Goal: Information Seeking & Learning: Learn about a topic

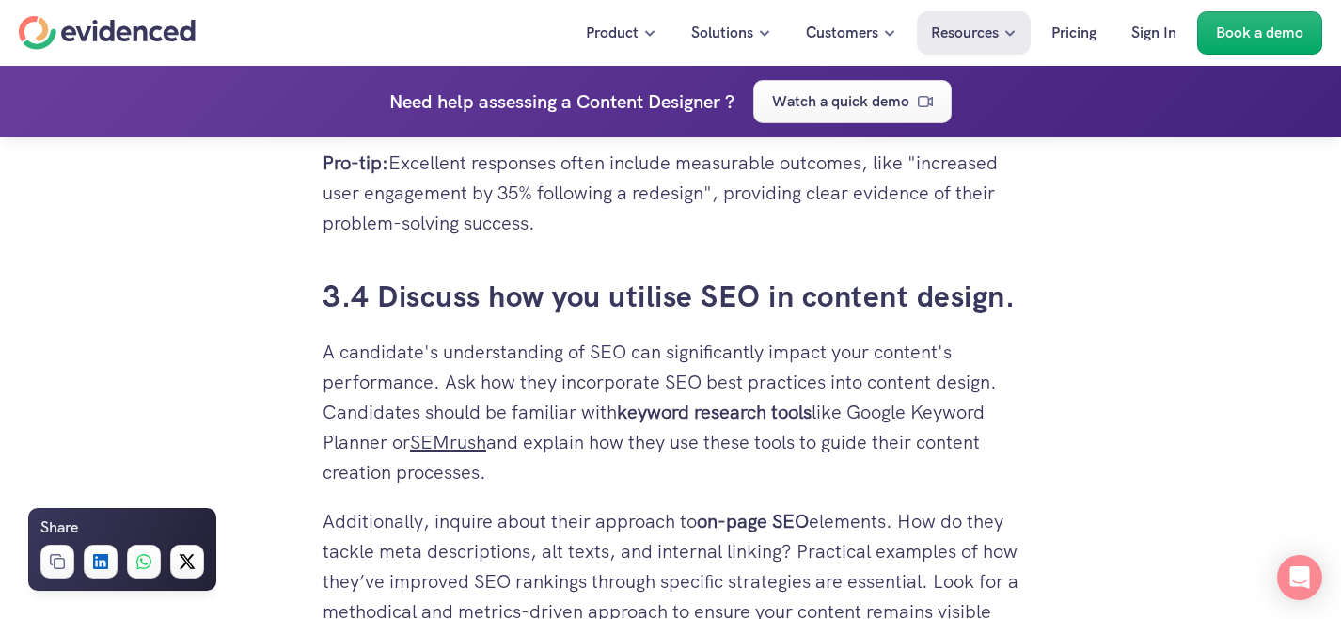
scroll to position [7464, 0]
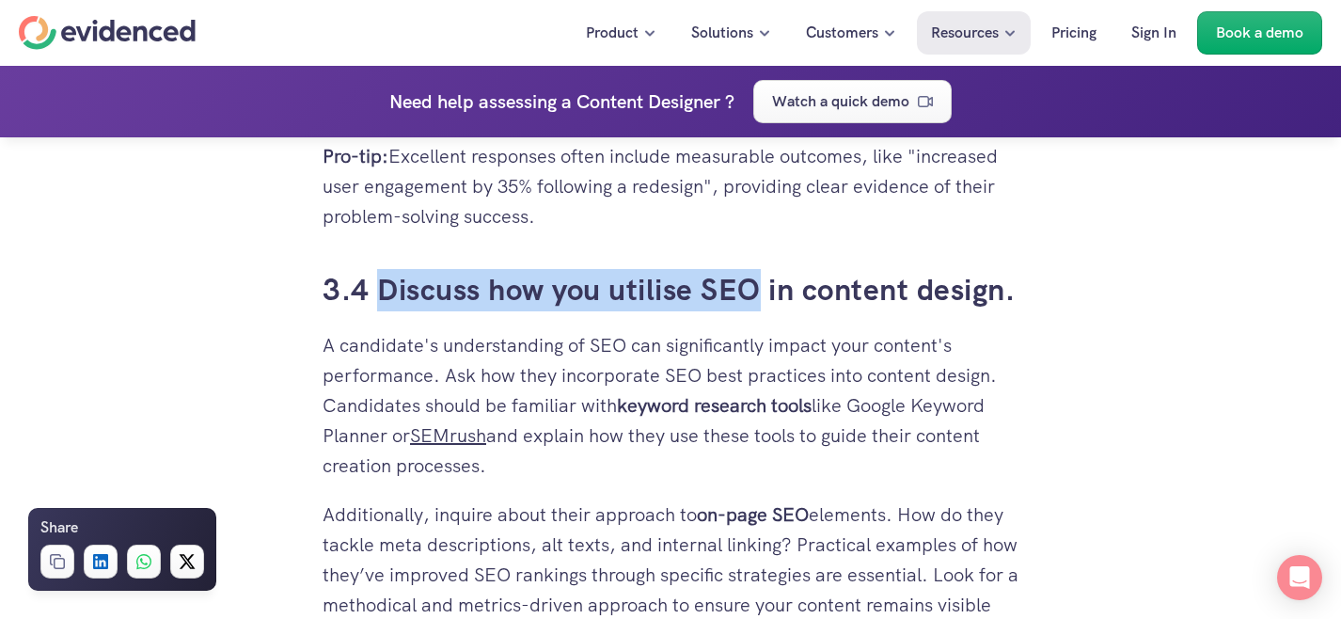
drag, startPoint x: 383, startPoint y: 291, endPoint x: 752, endPoint y: 280, distance: 368.9
click at [752, 280] on h3 "3.4 Discuss how you utilise SEO in content design." at bounding box center [671, 290] width 696 height 42
copy h3 "Discuss how you utilise SEO"
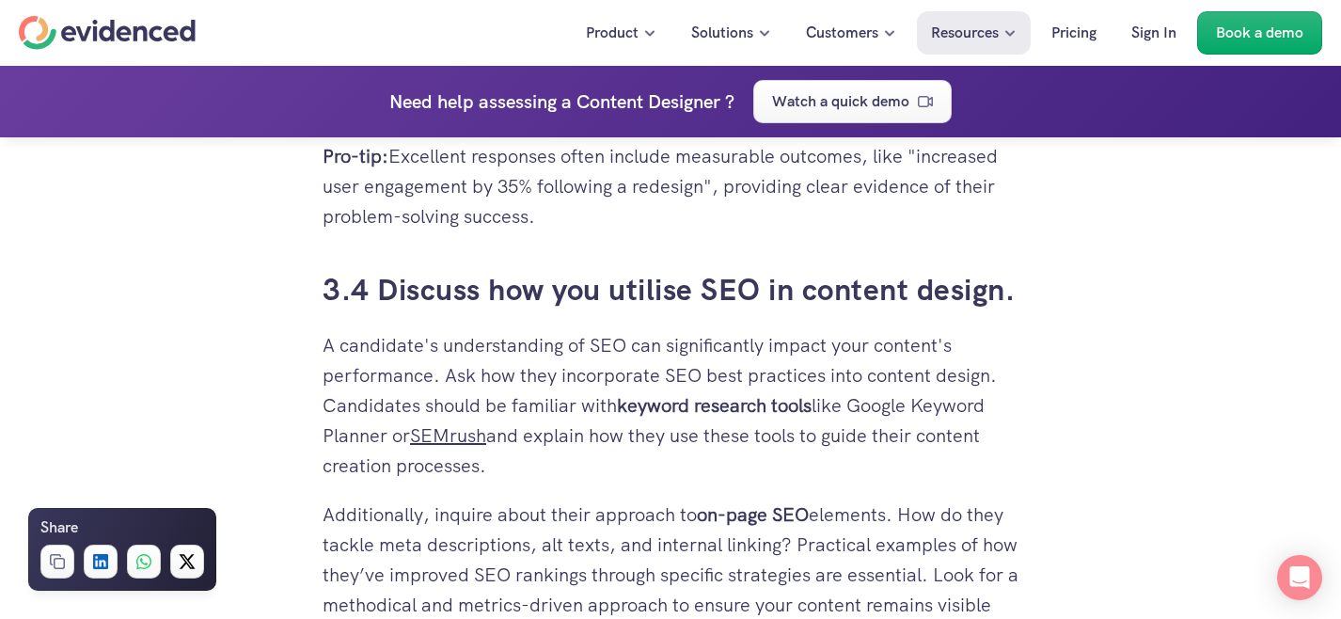
click at [503, 406] on p "A candidate's understanding of SEO can significantly impact your content's perf…" at bounding box center [671, 405] width 696 height 151
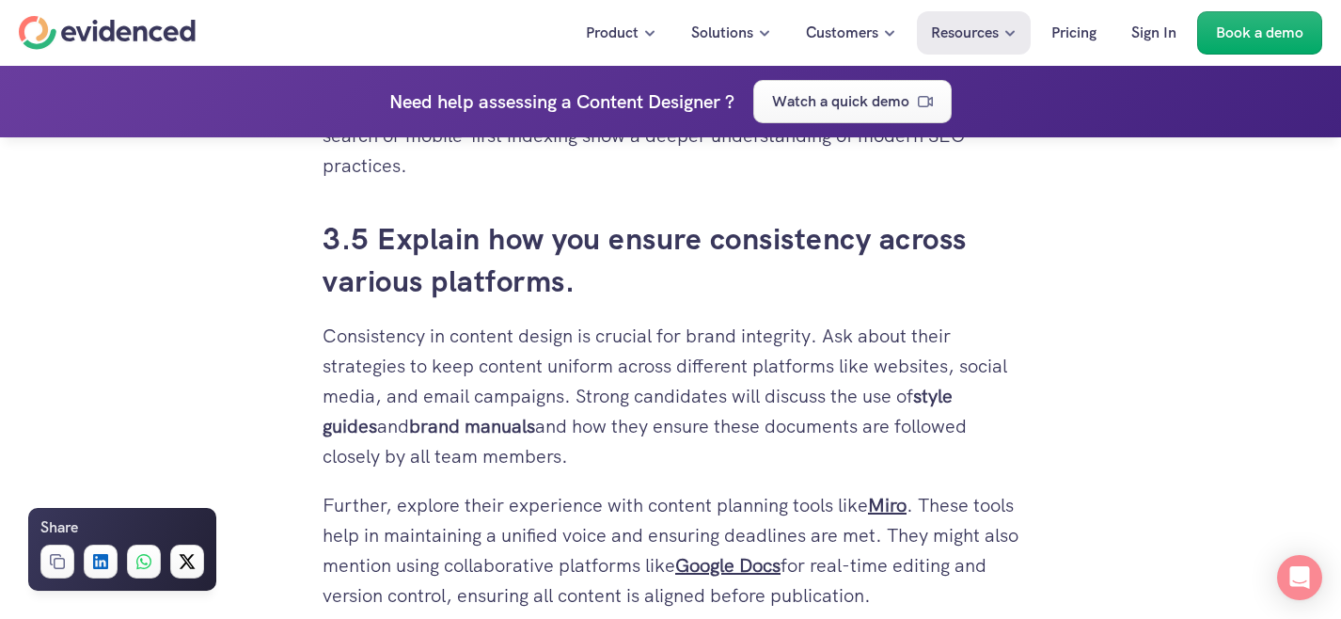
scroll to position [8048, 0]
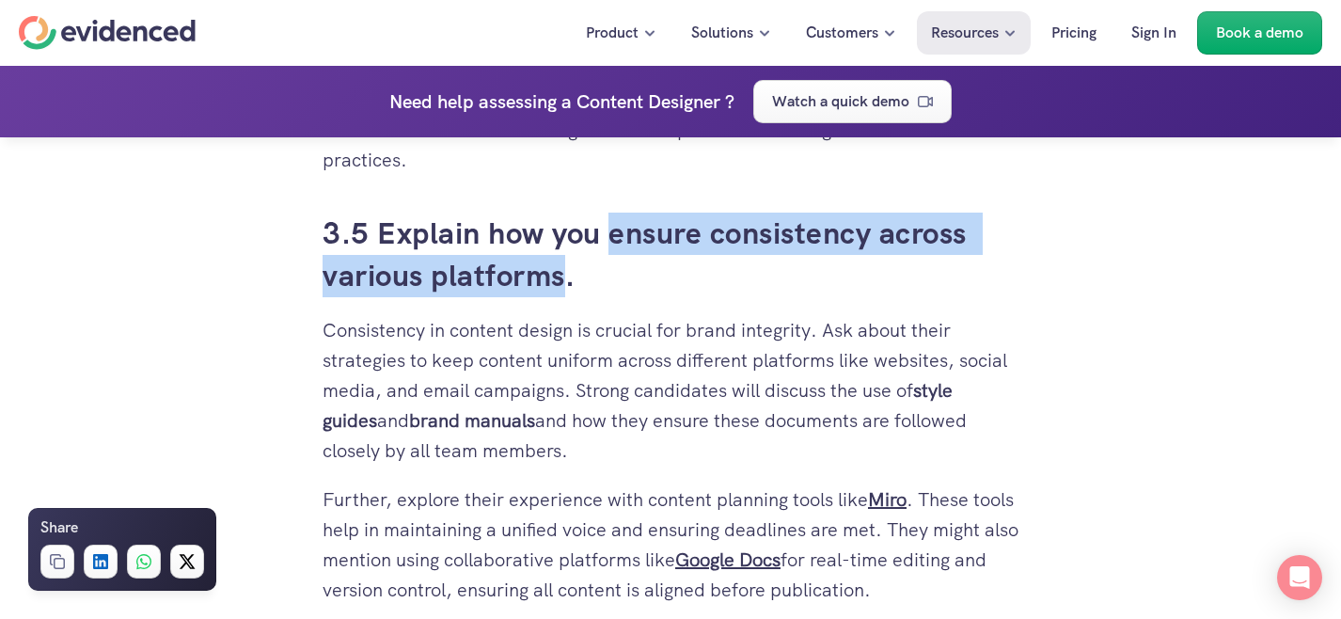
drag, startPoint x: 614, startPoint y: 238, endPoint x: 563, endPoint y: 275, distance: 63.4
click at [563, 275] on h3 "3.5 Explain how you ensure consistency across various platforms." at bounding box center [671, 255] width 696 height 85
copy h3 "ensure consistency across various platforms"
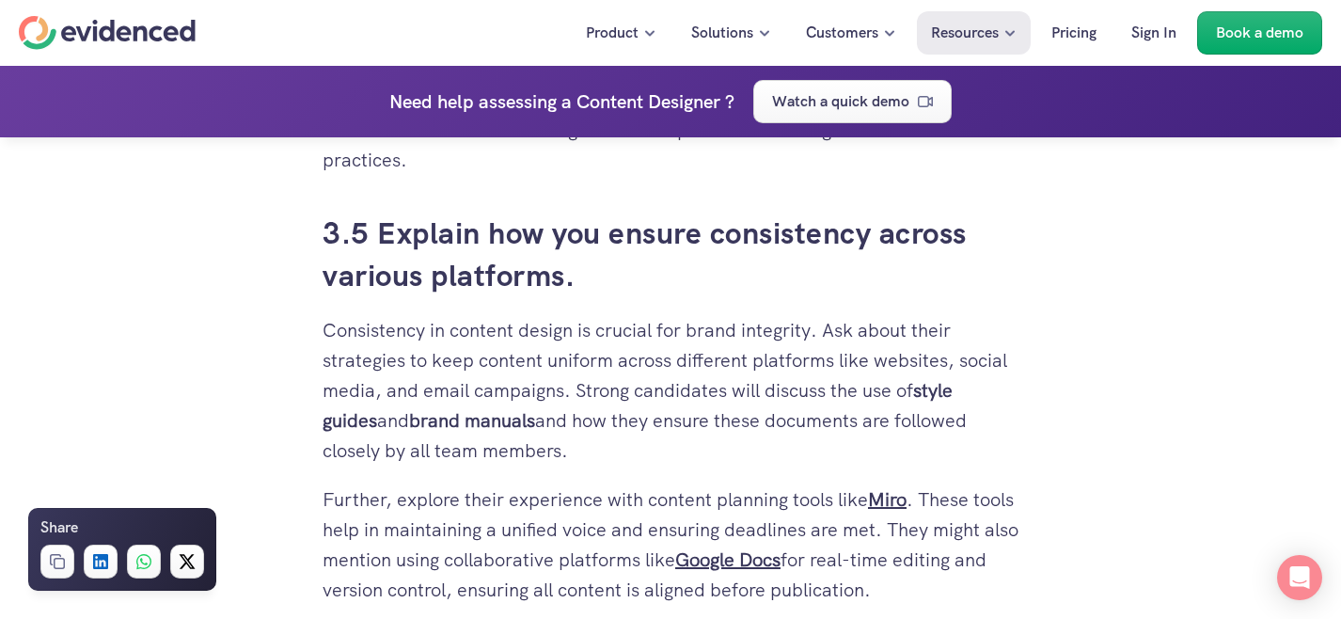
click at [382, 424] on p "Consistency in content design is crucial for brand integrity. Ask about their s…" at bounding box center [671, 390] width 696 height 151
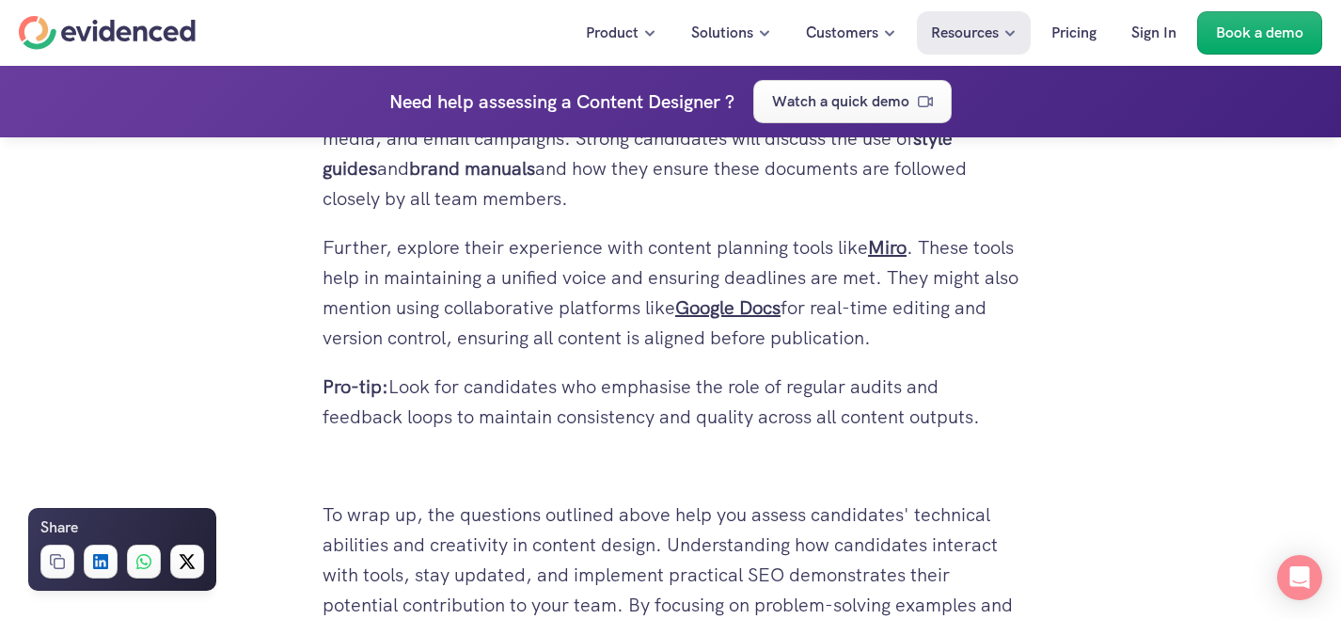
scroll to position [8220, 0]
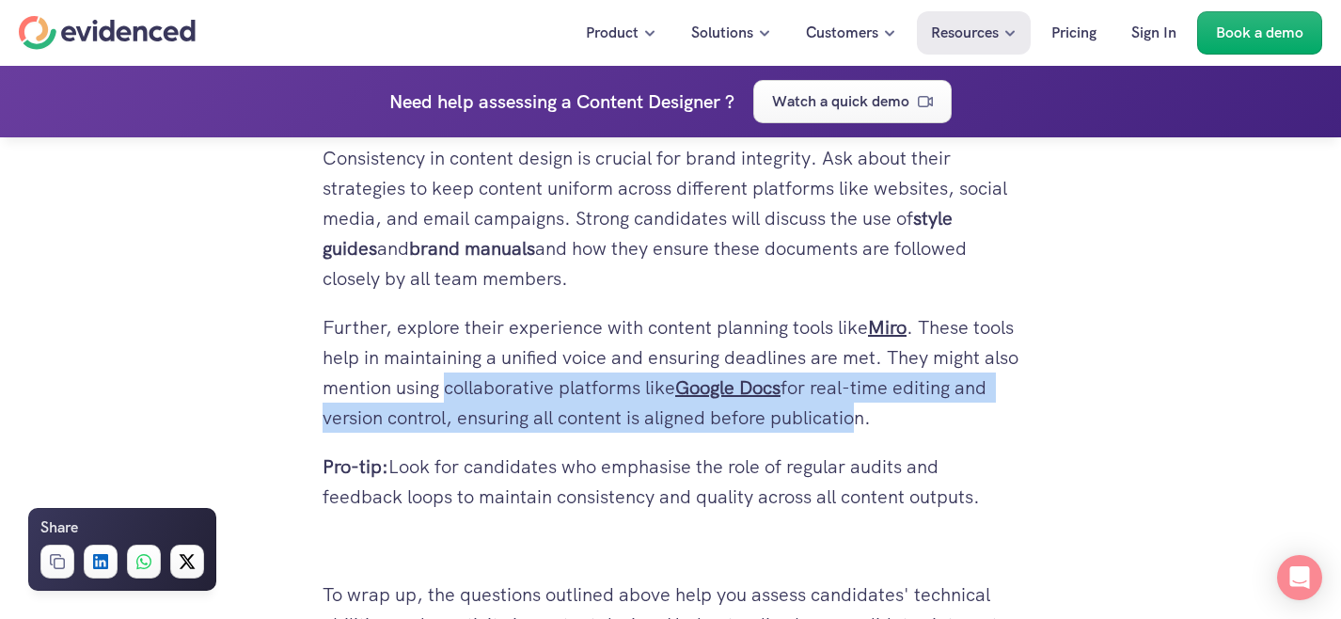
drag, startPoint x: 541, startPoint y: 389, endPoint x: 948, endPoint y: 432, distance: 409.5
click at [948, 432] on p "Further, explore their experience with content planning tools like Miro . These…" at bounding box center [671, 372] width 696 height 120
drag, startPoint x: 997, startPoint y: 423, endPoint x: 542, endPoint y: 391, distance: 456.4
click at [542, 391] on p "Further, explore their experience with content planning tools like Miro . These…" at bounding box center [671, 372] width 696 height 120
copy p "collaborative platforms like Google Docs for real-time editing and version cont…"
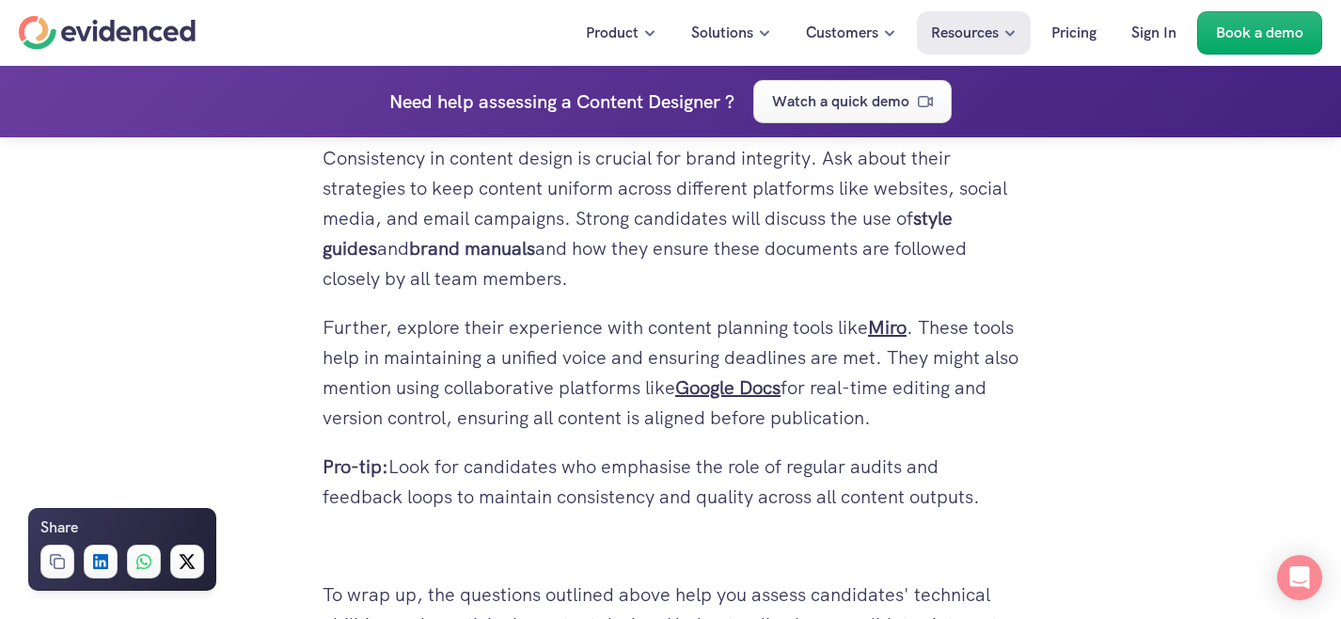
click at [403, 357] on p "Further, explore their experience with content planning tools like Miro . These…" at bounding box center [671, 372] width 696 height 120
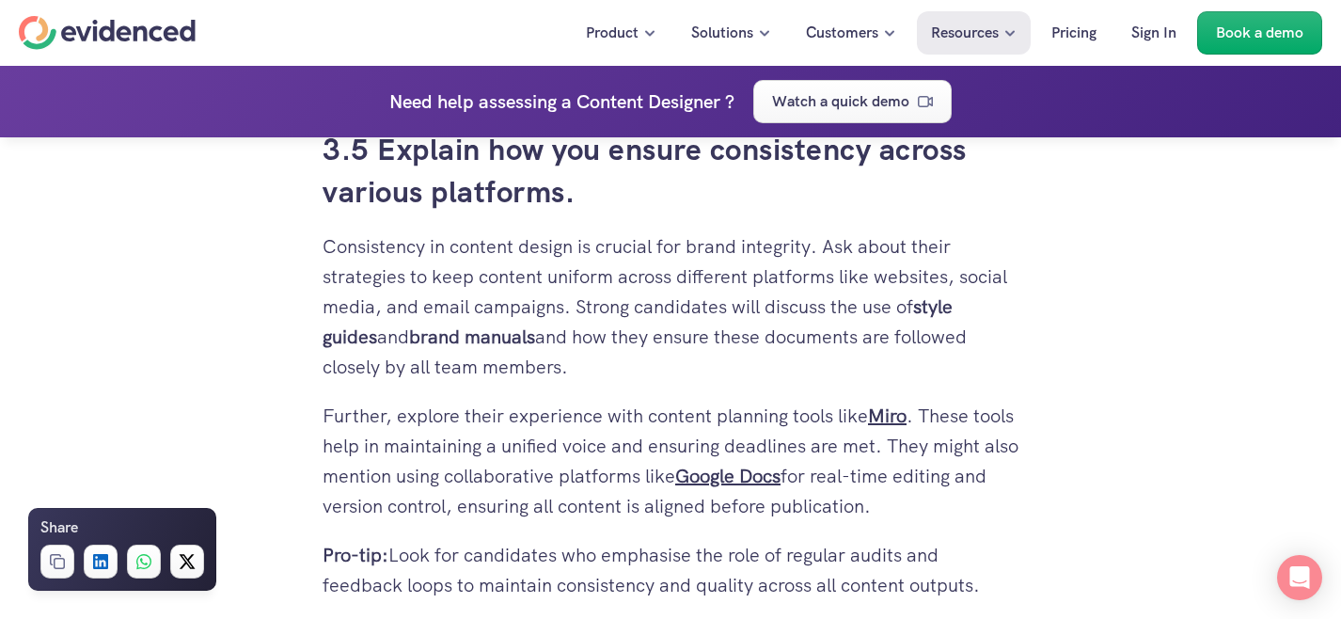
scroll to position [8136, 0]
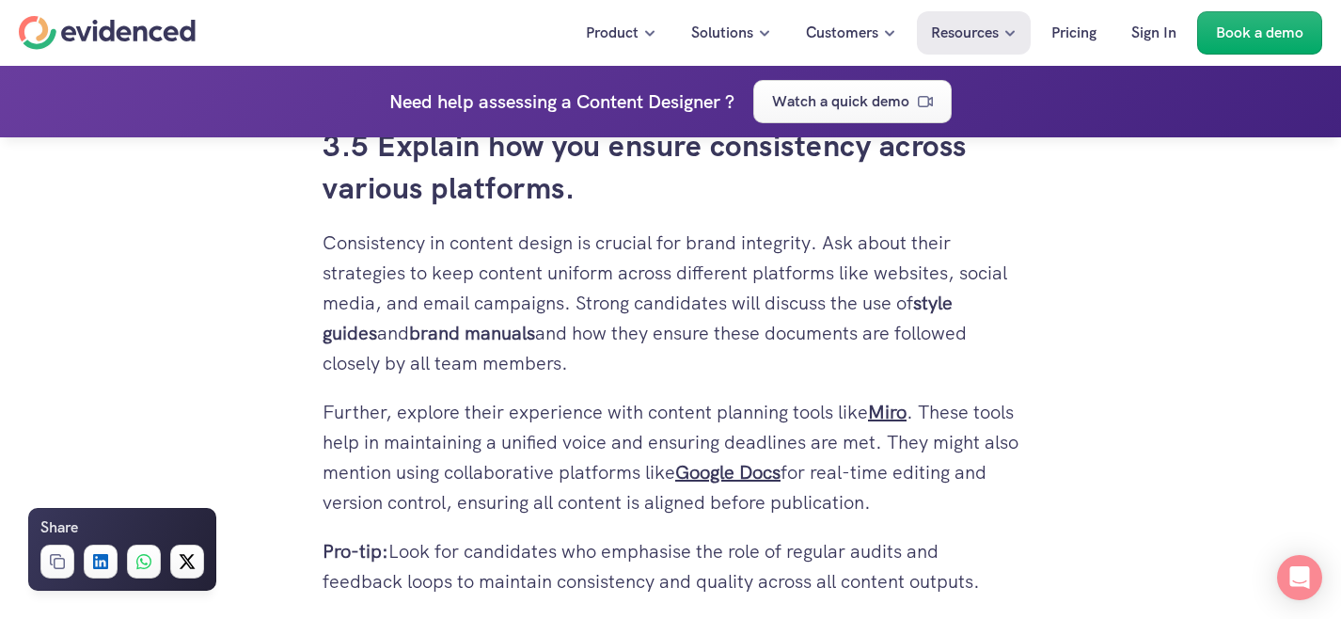
drag, startPoint x: 380, startPoint y: 152, endPoint x: 990, endPoint y: 581, distance: 745.4
copy div "Explain how you ensure consistency across various platforms. Consistency in con…"
click at [462, 402] on p "Further, explore their experience with content planning tools like Miro . These…" at bounding box center [671, 457] width 696 height 120
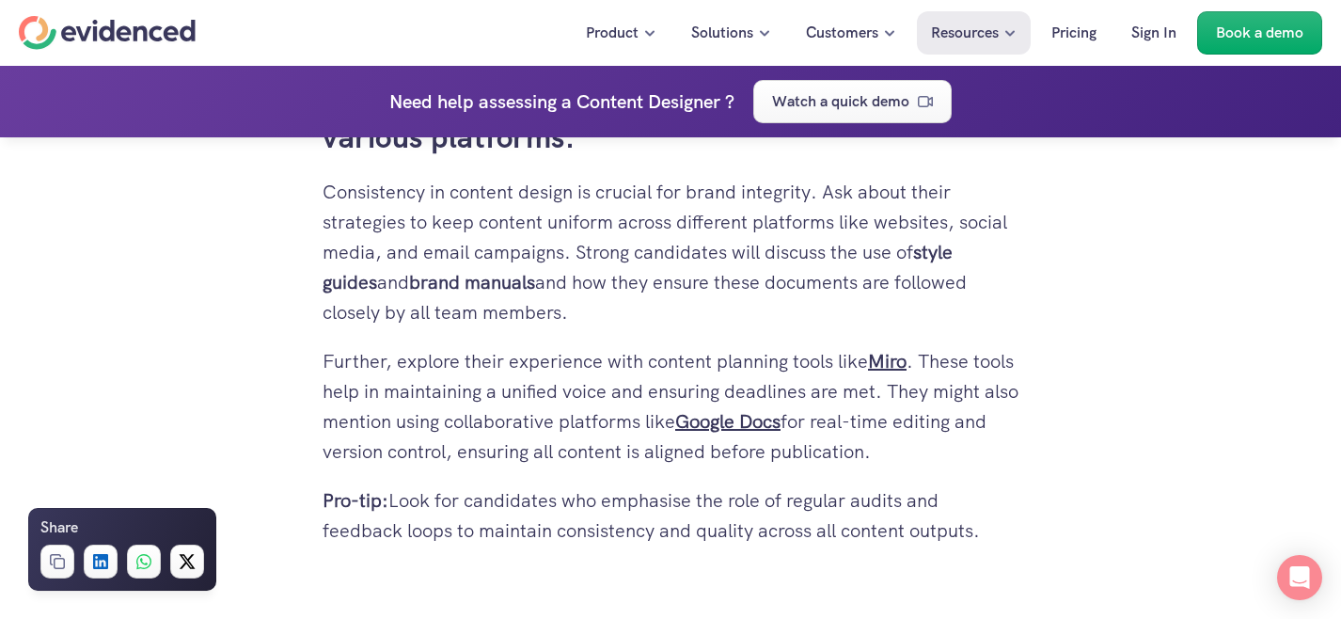
scroll to position [8191, 0]
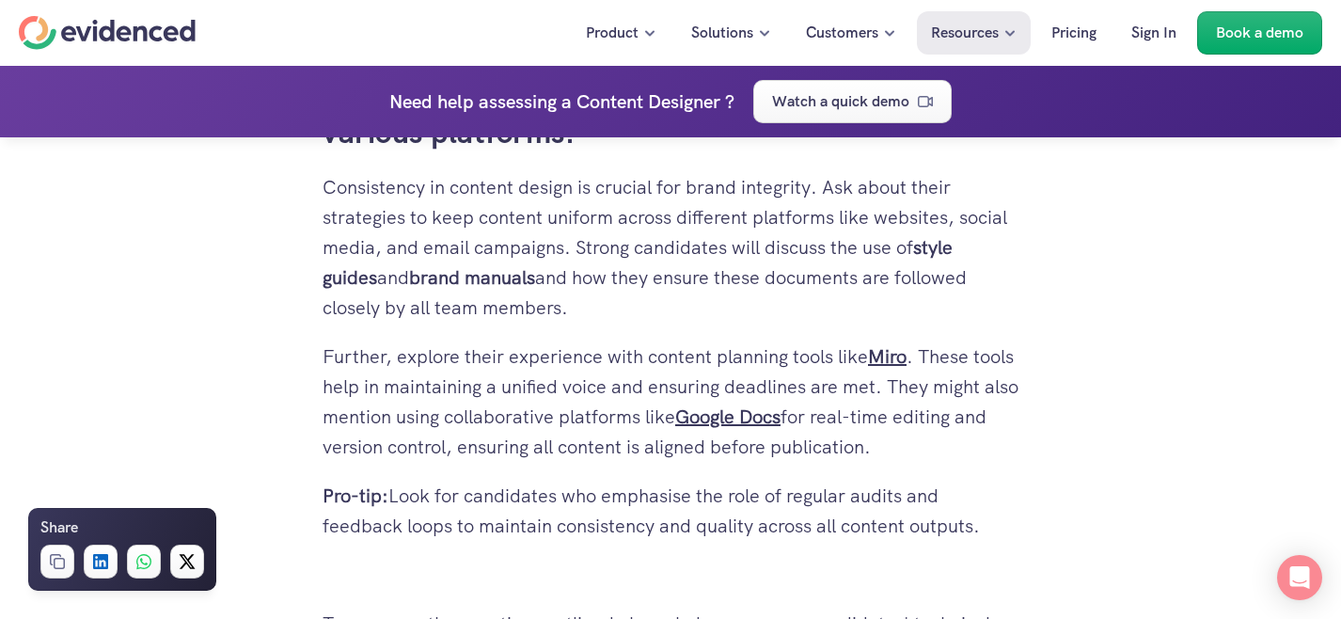
click at [453, 268] on strong "brand manuals" at bounding box center [472, 277] width 126 height 24
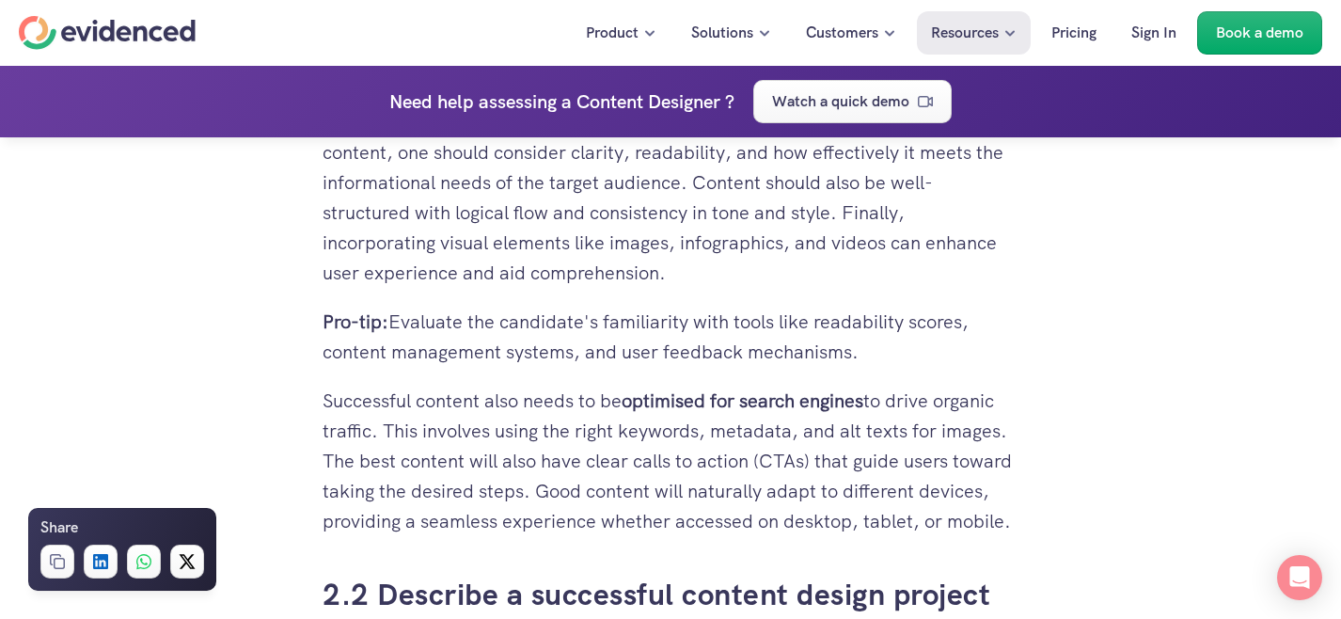
scroll to position [3236, 0]
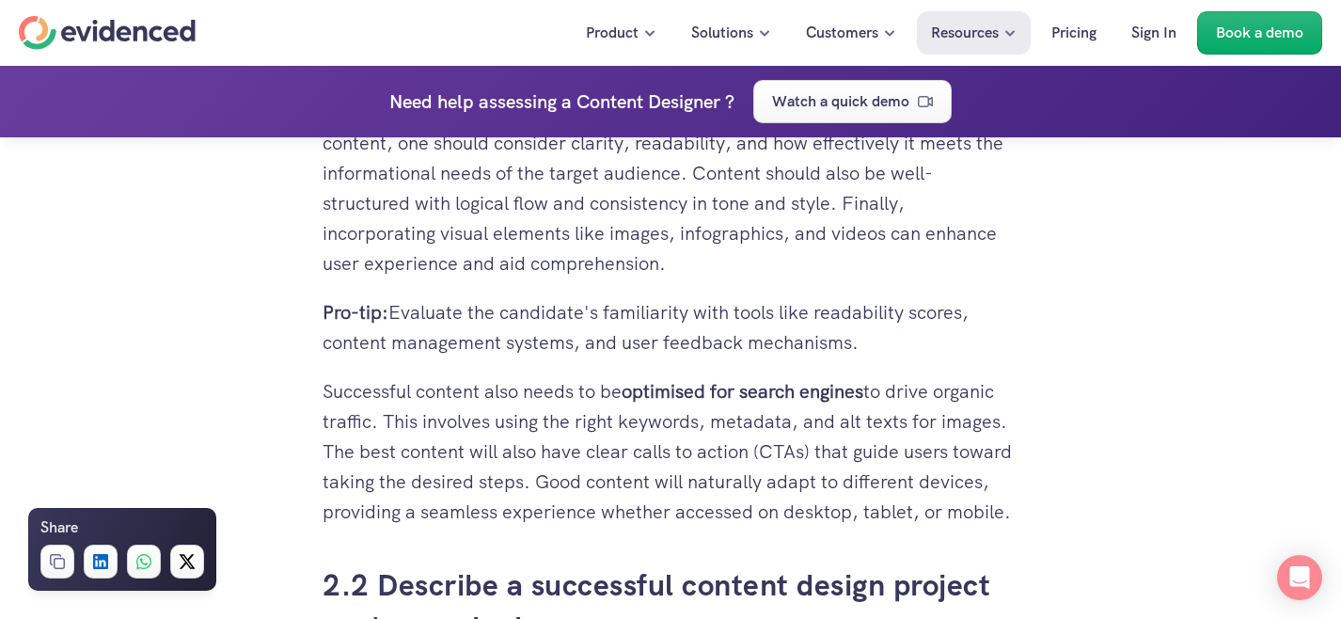
click at [649, 423] on p "Successful content also needs to be optimised for search engines to drive organ…" at bounding box center [671, 451] width 696 height 151
copy p "keywords"
click at [638, 432] on p "Successful content also needs to be optimised for search engines to drive organ…" at bounding box center [671, 451] width 696 height 151
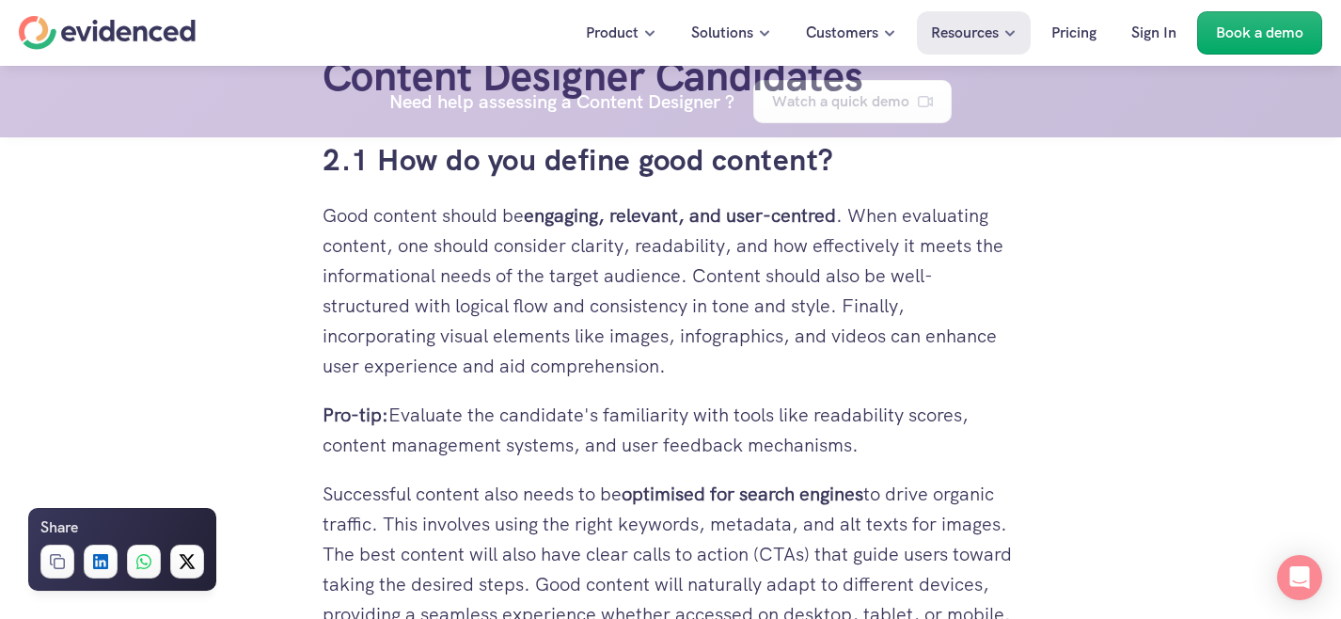
scroll to position [3159, 0]
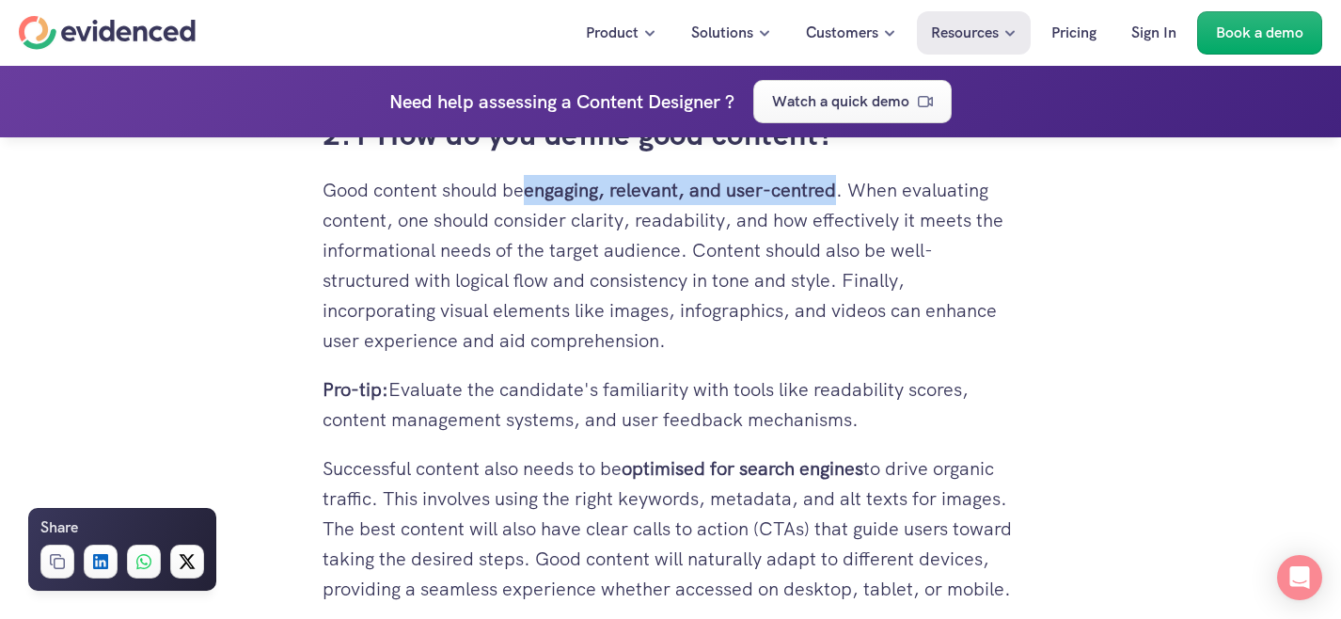
drag, startPoint x: 534, startPoint y: 193, endPoint x: 841, endPoint y: 188, distance: 306.7
click at [836, 188] on strong "engaging, relevant, and user-centred" at bounding box center [680, 190] width 312 height 24
copy strong "engaging, relevant, and user-centred"
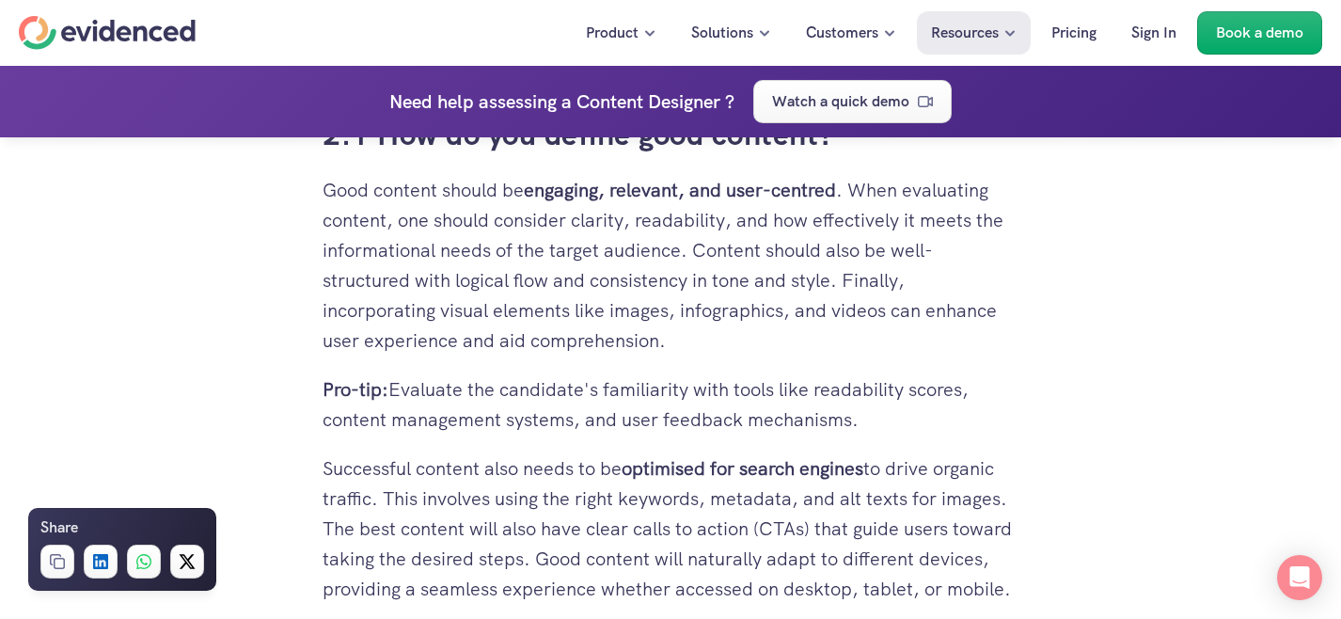
click at [537, 316] on p "Good content should be engaging, relevant, and user-centred . When evaluating c…" at bounding box center [671, 265] width 696 height 181
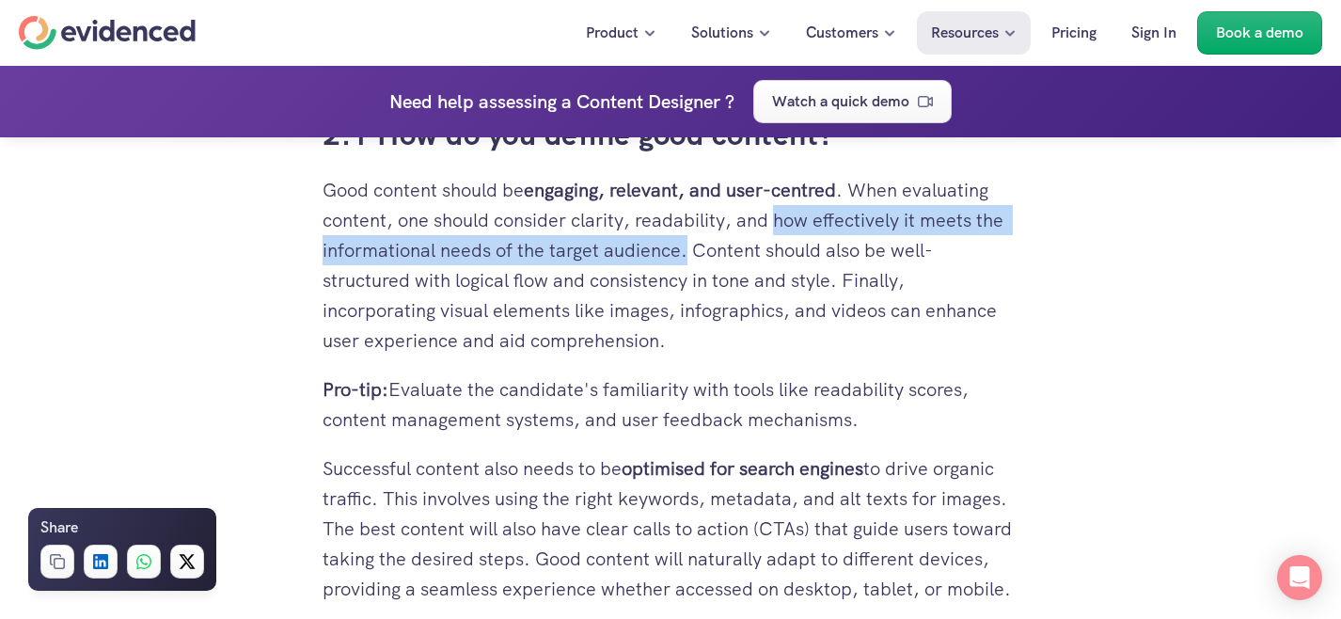
drag, startPoint x: 775, startPoint y: 223, endPoint x: 688, endPoint y: 249, distance: 91.4
click at [688, 249] on p "Good content should be engaging, relevant, and user-centred . When evaluating c…" at bounding box center [671, 265] width 696 height 181
copy p "how effectively it meets the informational needs of the target audience."
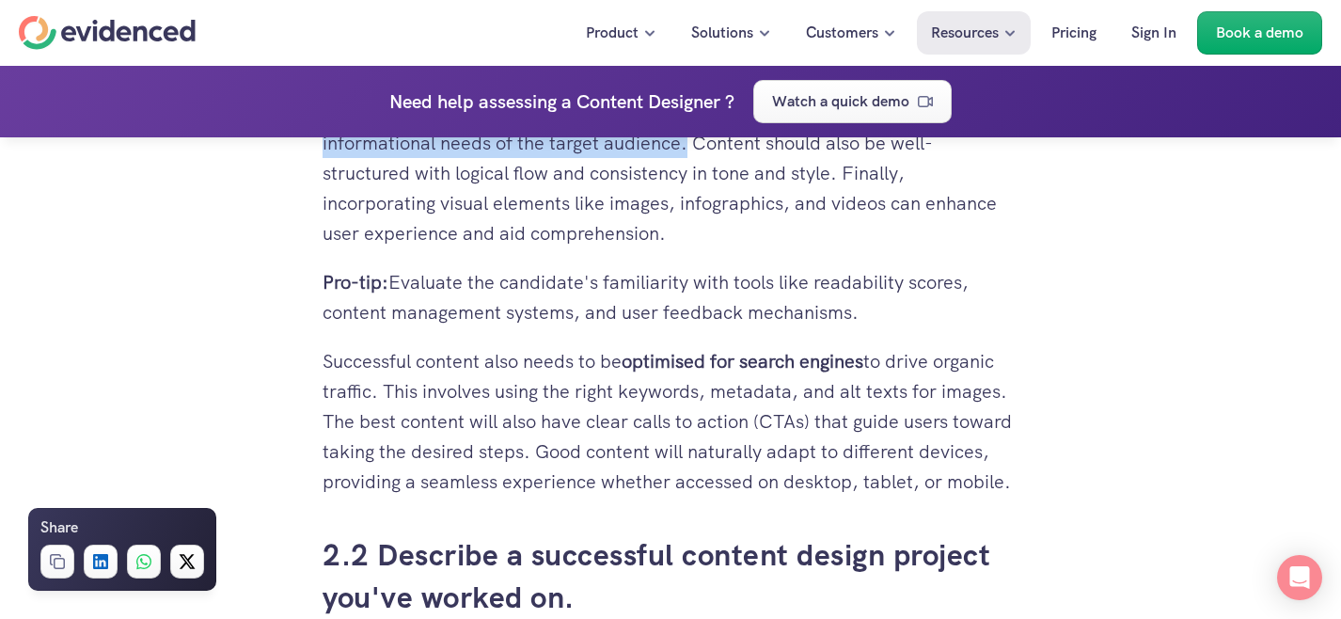
scroll to position [3268, 0]
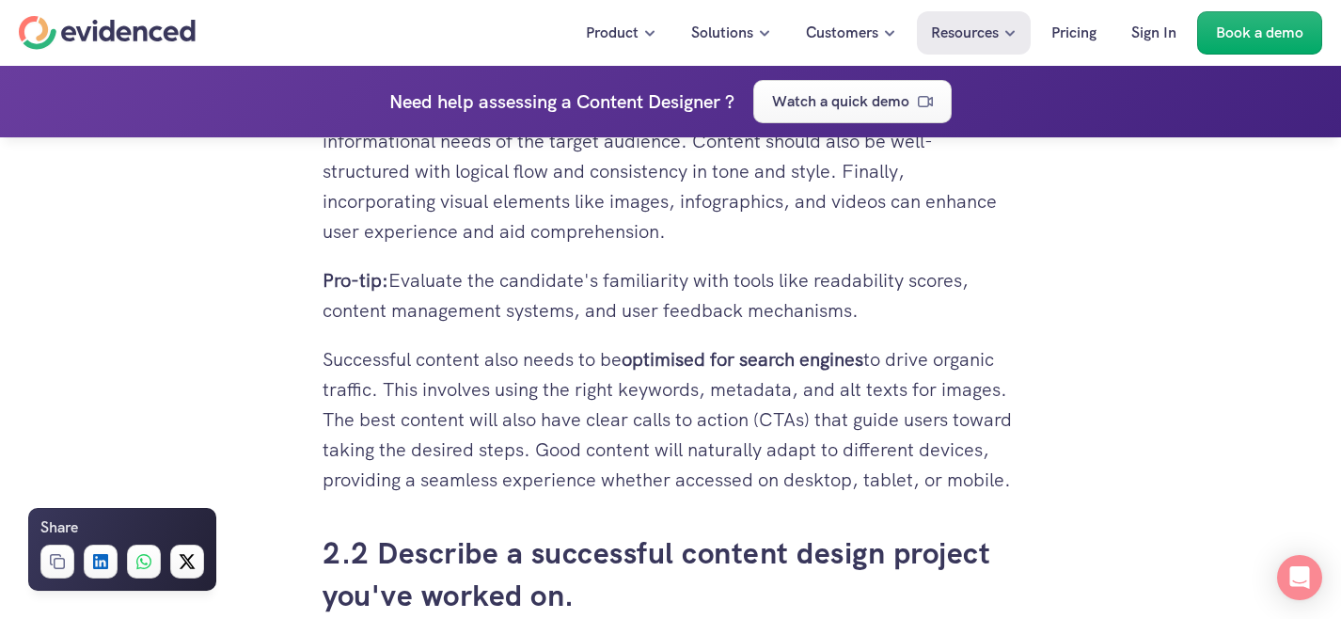
click at [544, 409] on p "Successful content also needs to be optimised for search engines to drive organ…" at bounding box center [671, 419] width 696 height 151
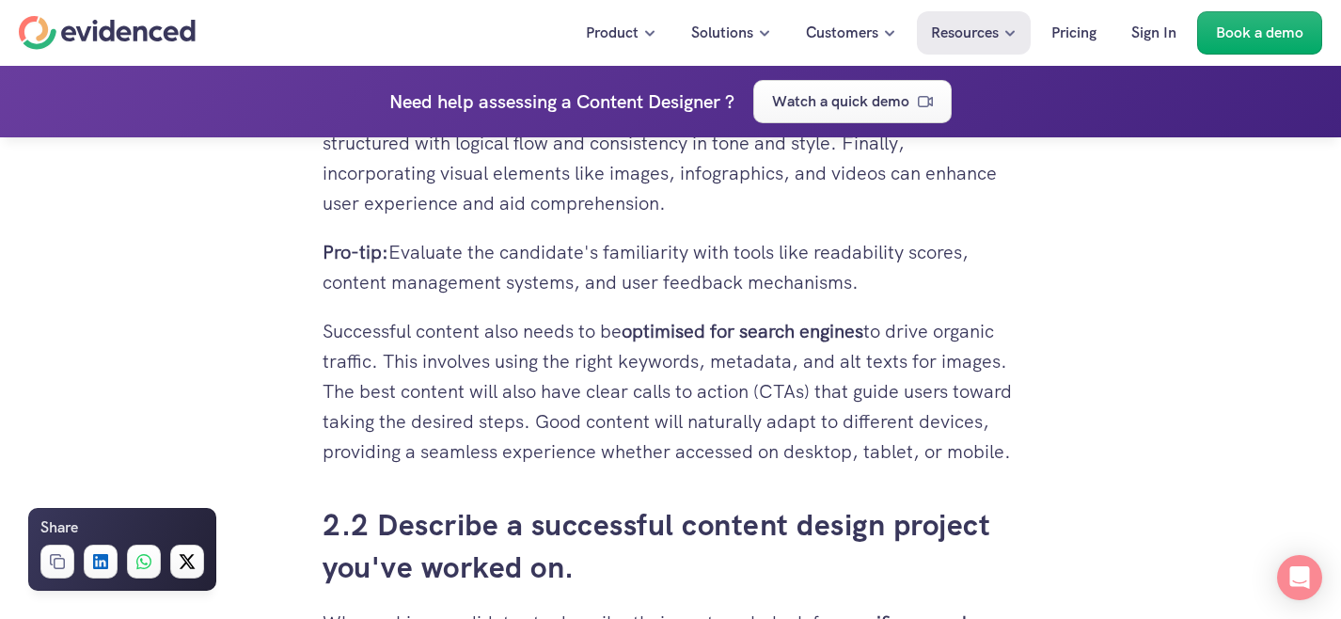
scroll to position [3295, 0]
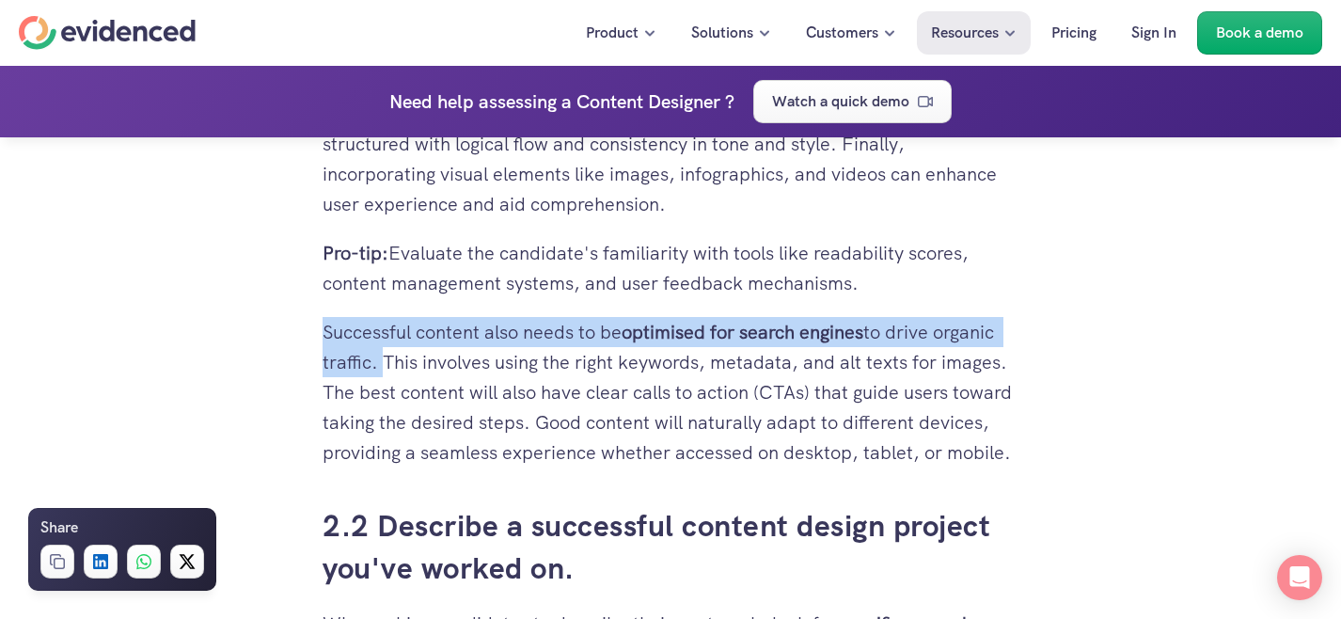
drag, startPoint x: 315, startPoint y: 329, endPoint x: 379, endPoint y: 357, distance: 69.5
copy p "Successful content also needs to be optimised for search engines to drive organ…"
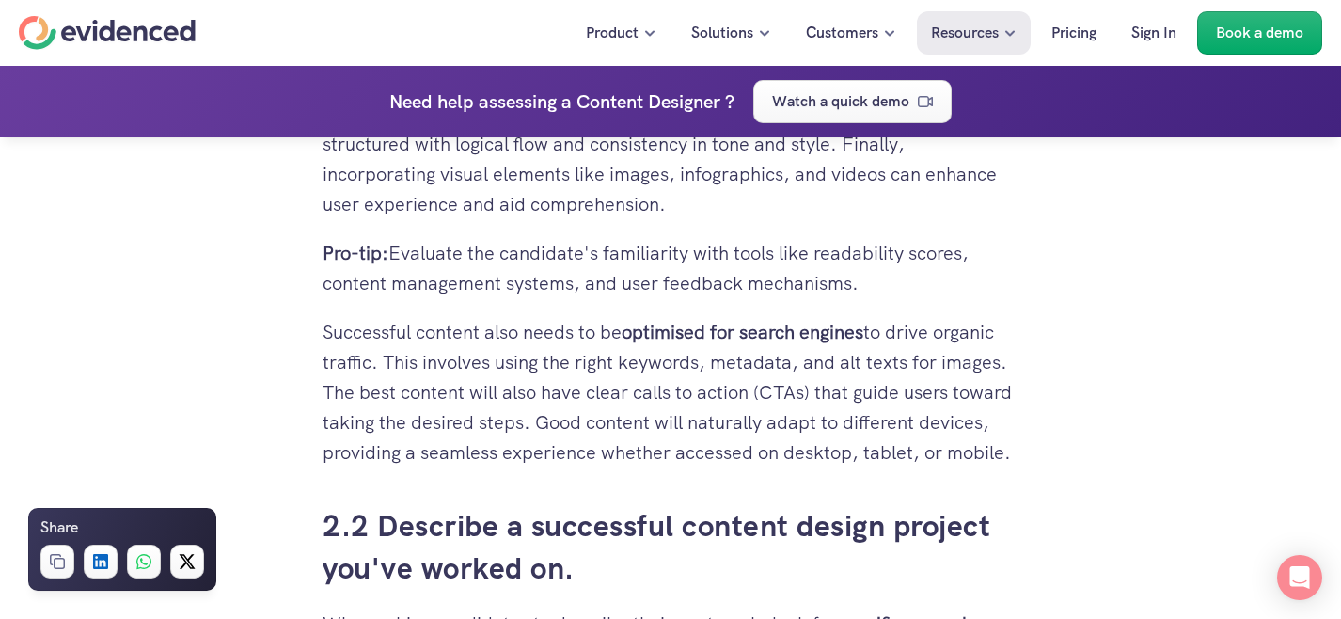
click at [557, 418] on p "Successful content also needs to be optimised for search engines to drive organ…" at bounding box center [671, 392] width 696 height 151
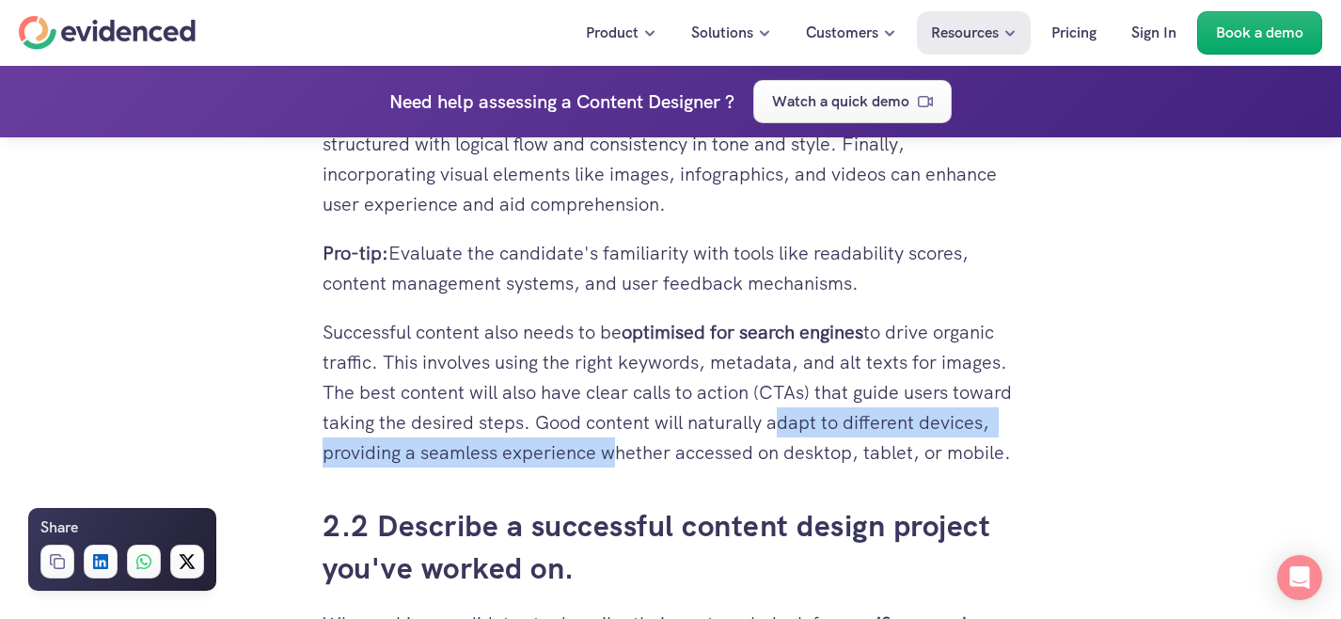
drag, startPoint x: 771, startPoint y: 424, endPoint x: 600, endPoint y: 452, distance: 173.4
click at [600, 452] on p "Successful content also needs to be optimised for search engines to drive organ…" at bounding box center [671, 392] width 696 height 151
copy p "adapt to different devices, providing a seamless experience"
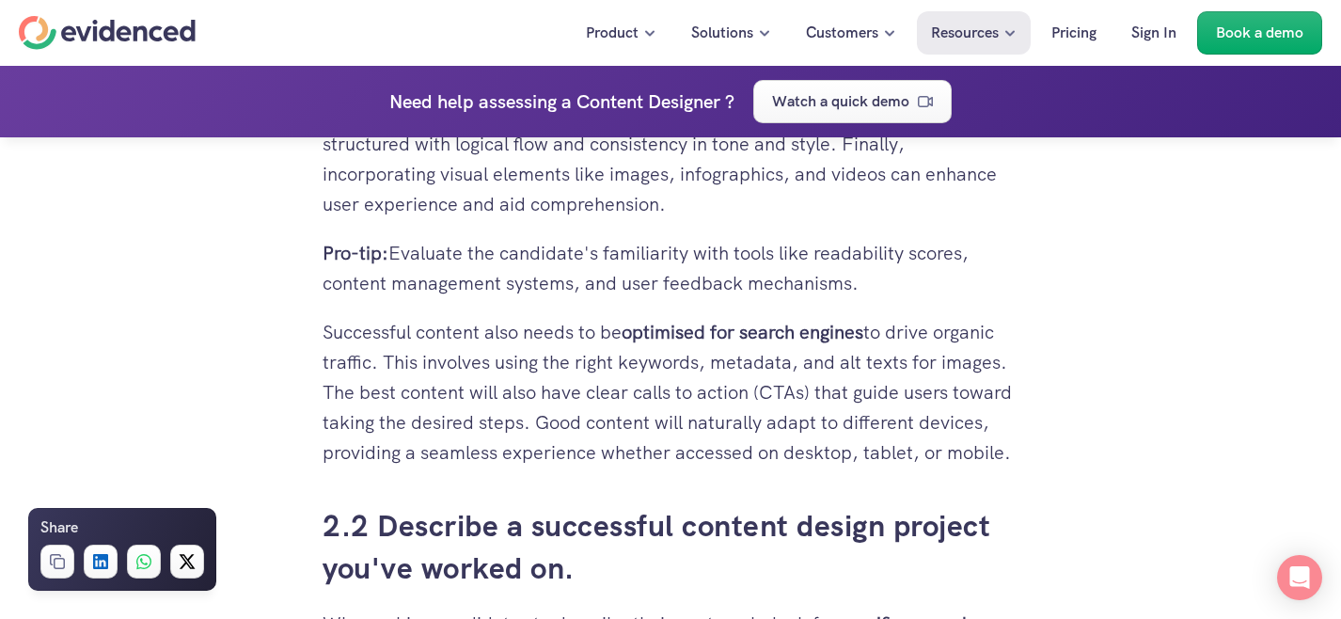
click at [466, 366] on p "Successful content also needs to be optimised for search engines to drive organ…" at bounding box center [671, 392] width 696 height 151
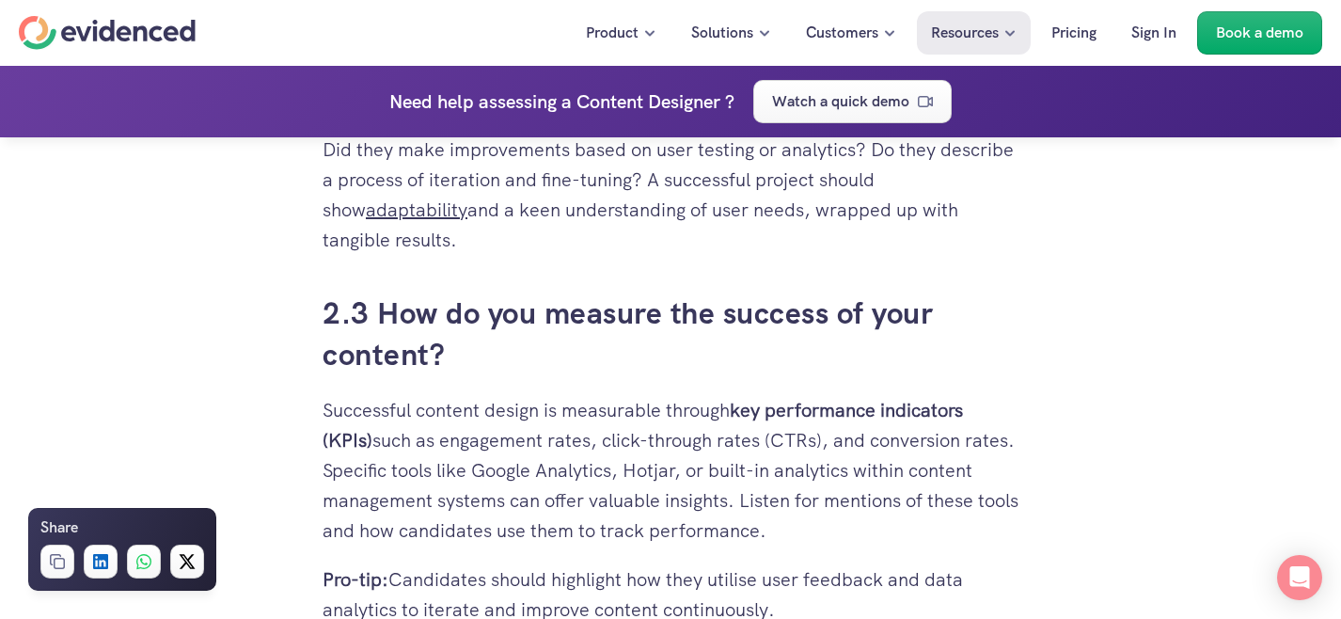
scroll to position [4080, 0]
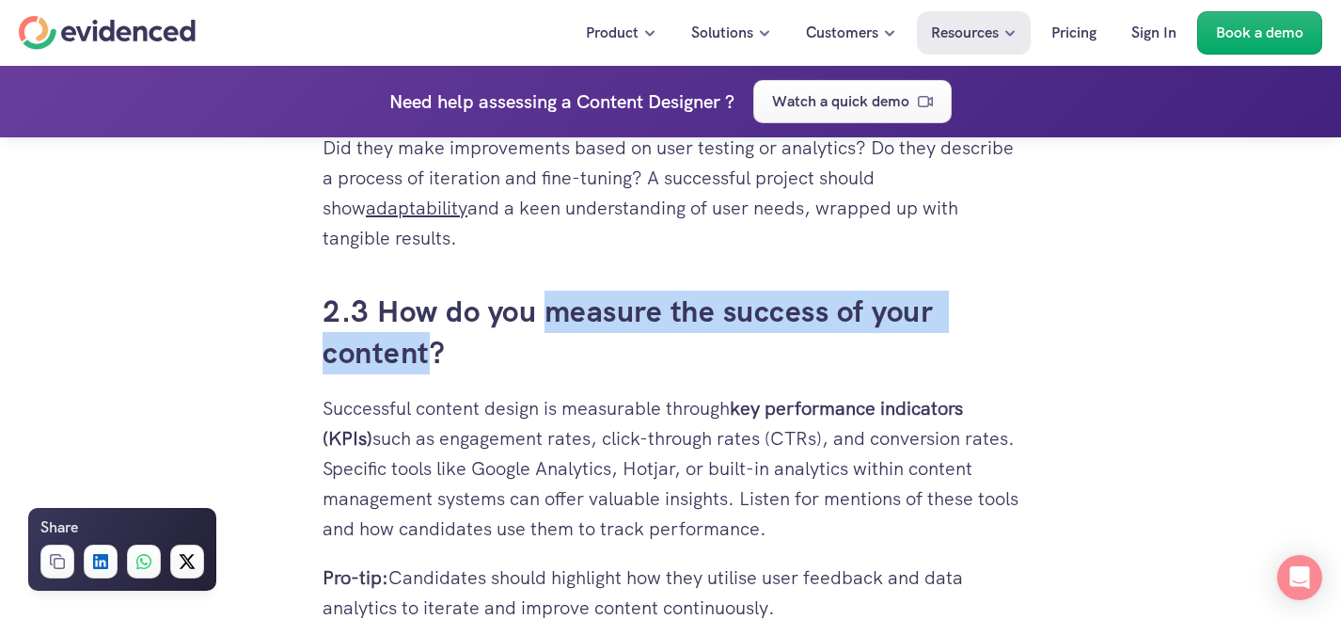
drag, startPoint x: 548, startPoint y: 315, endPoint x: 430, endPoint y: 350, distance: 123.5
click at [430, 350] on h3 "2.3 How do you measure the success of your content?" at bounding box center [671, 333] width 696 height 85
copy h3 "measure the success of your content"
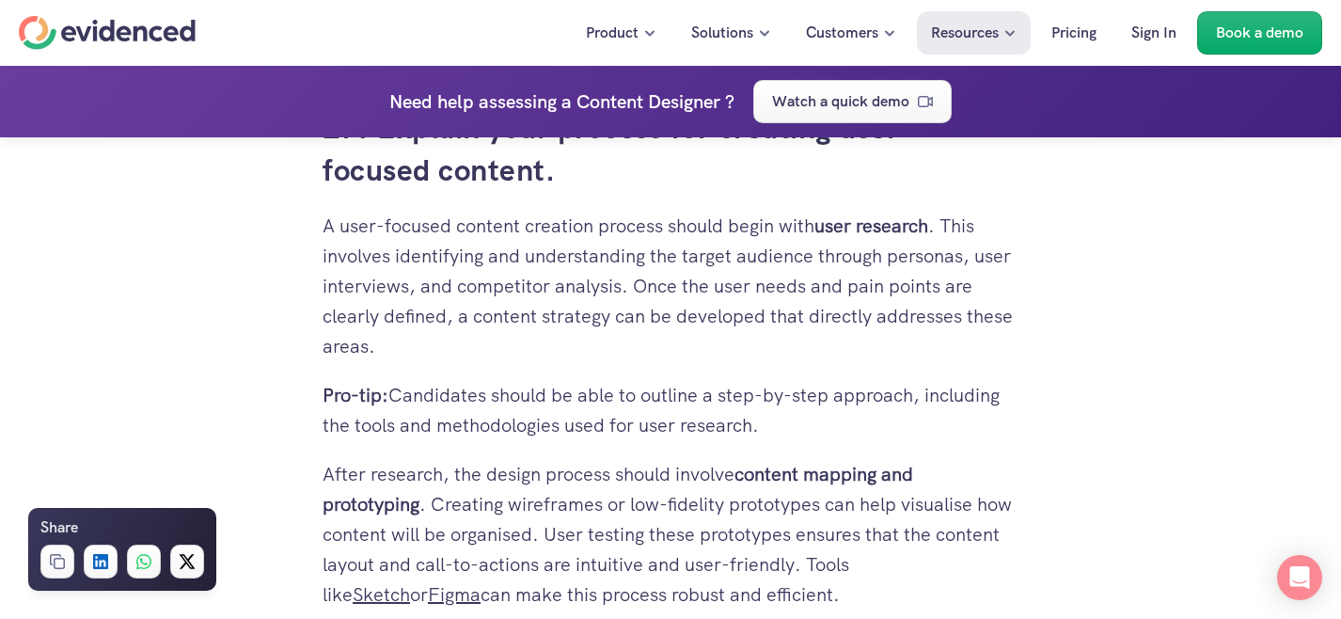
scroll to position [4806, 0]
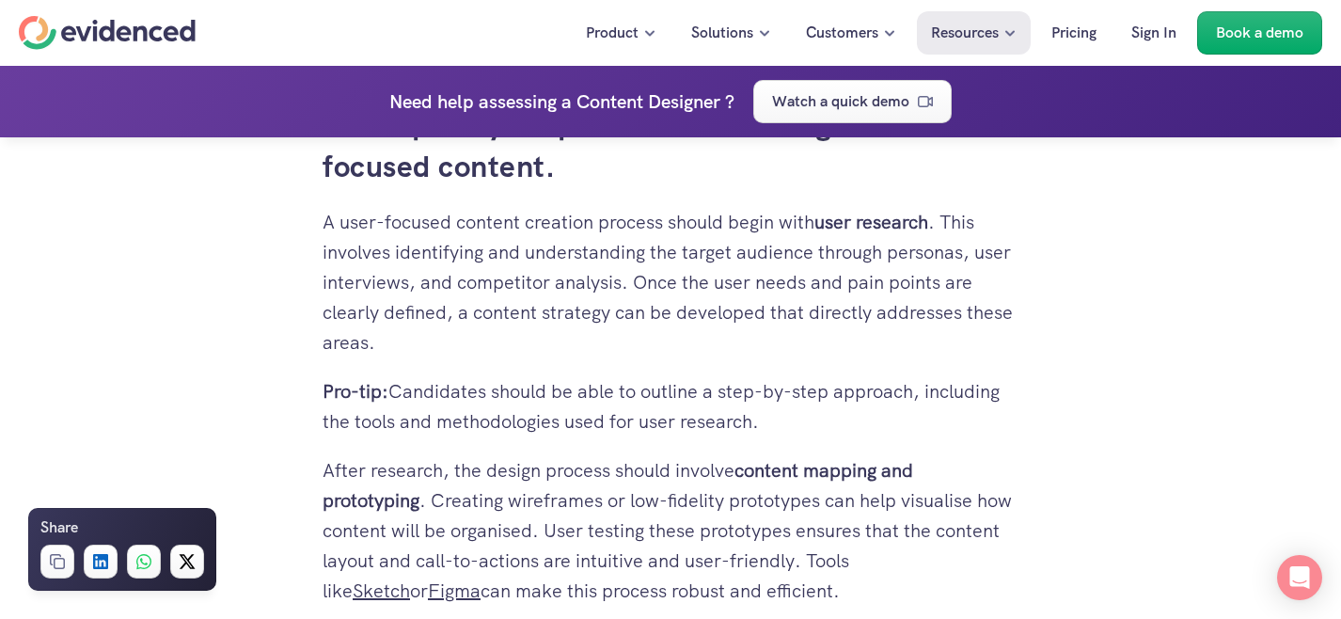
click at [636, 282] on p "A user-focused content creation process should begin with user research . This …" at bounding box center [671, 282] width 696 height 151
click at [638, 280] on p "A user-focused content creation process should begin with user research . This …" at bounding box center [671, 282] width 696 height 151
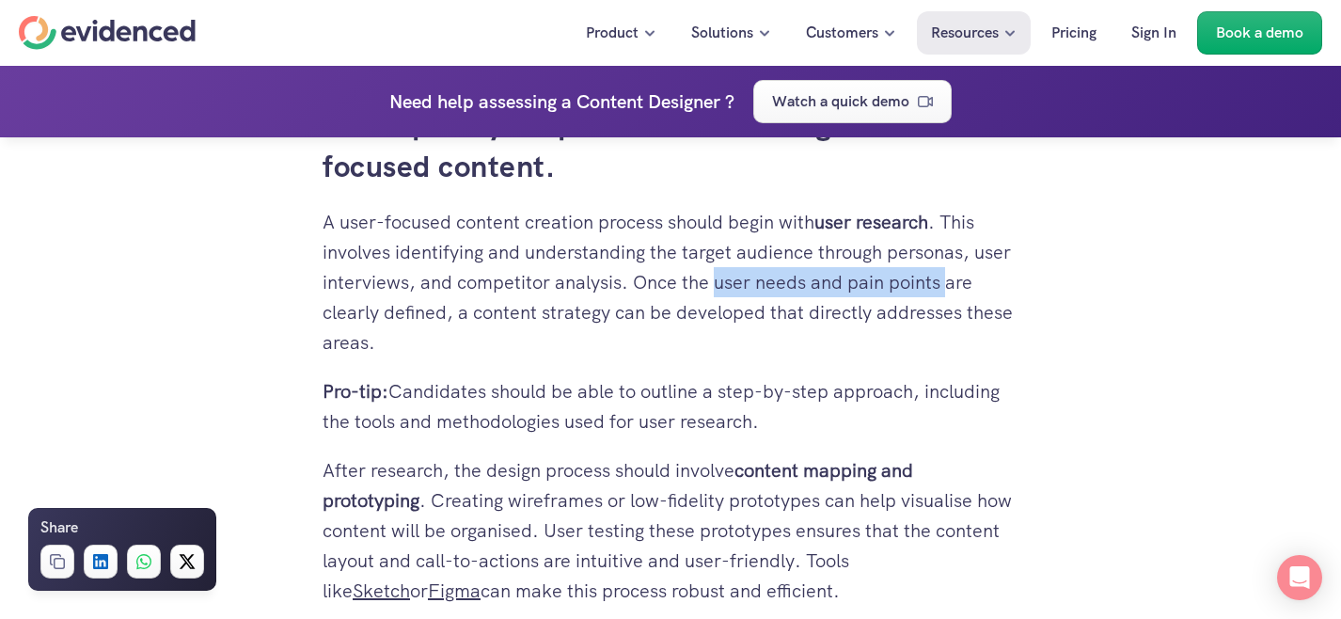
drag, startPoint x: 715, startPoint y: 285, endPoint x: 949, endPoint y: 283, distance: 234.3
click at [949, 283] on p "A user-focused content creation process should begin with user research . This …" at bounding box center [671, 282] width 696 height 151
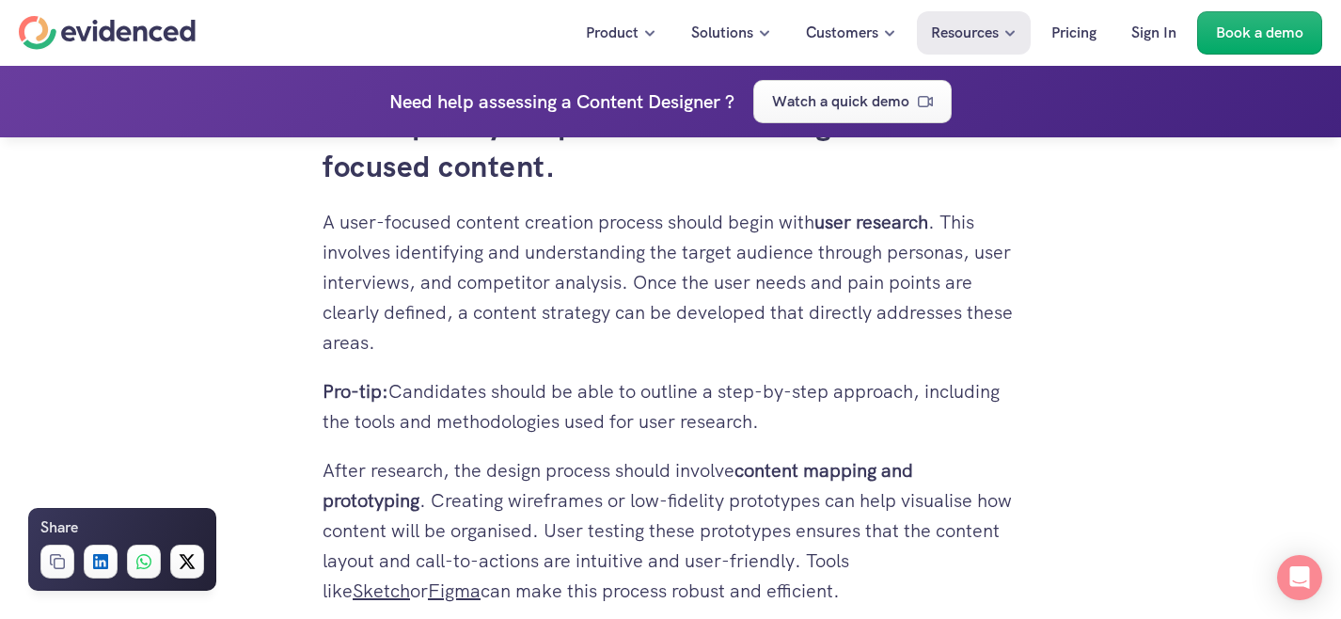
click at [502, 335] on p "A user-focused content creation process should begin with user research . This …" at bounding box center [671, 282] width 696 height 151
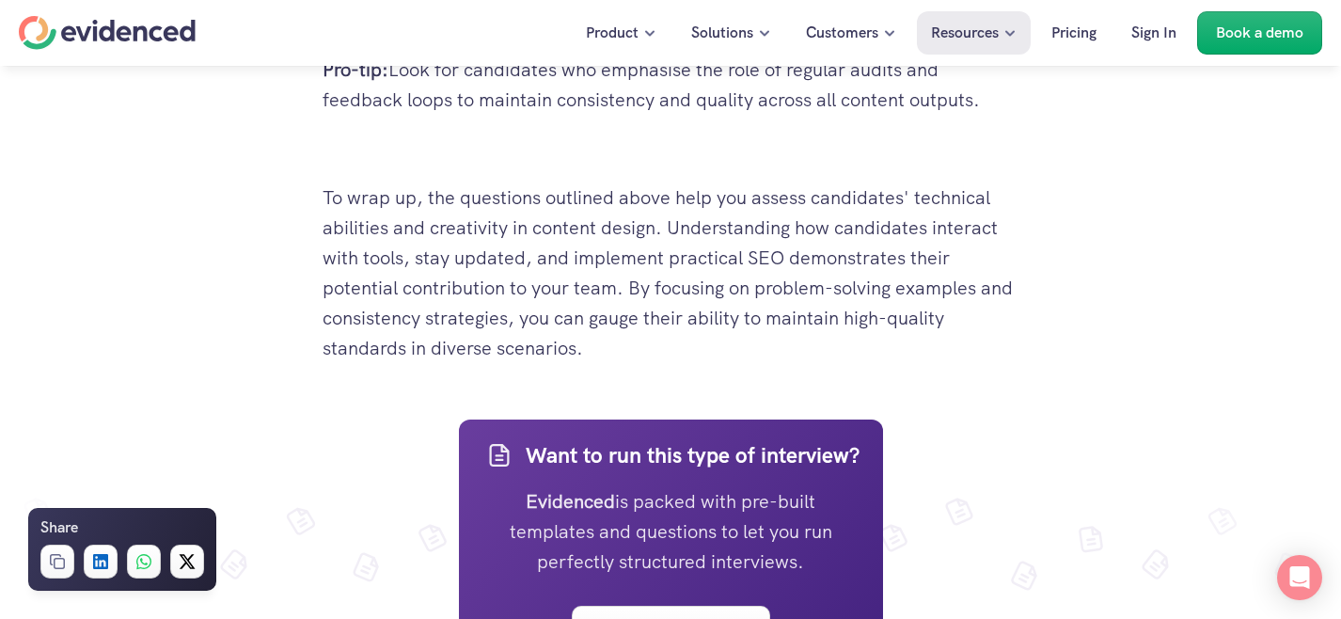
scroll to position [8620, 0]
